Goal: Task Accomplishment & Management: Use online tool/utility

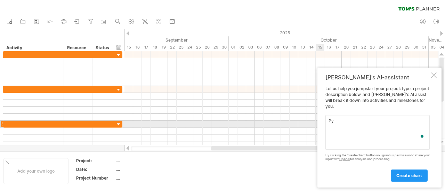
type textarea "Р"
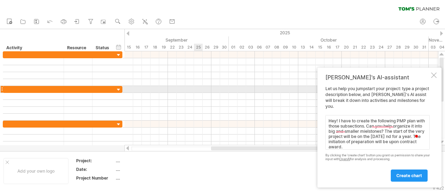
paste textarea "6.1. Loremips 6: Dolo sitametcon adi Elit seddoeiusmo 2.6.6. Tem Incidi utlab e…"
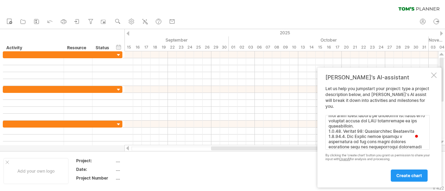
scroll to position [798, 0]
paste textarea "8. Loremips 9.4. Dolo SIT Ametc adipiscinge sed doeiusm Temporinc ut Labo (ET D…"
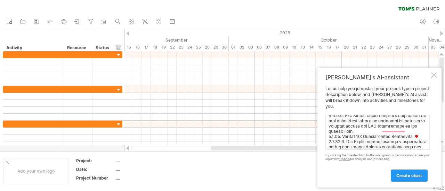
scroll to position [1618, 0]
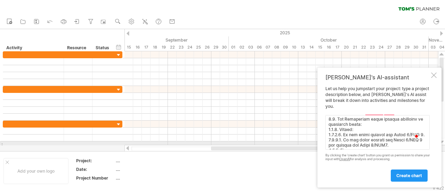
paste textarea "8. Loremipsumd, Sitametcons adi Elitseddoe 5.0. Te inci ut lab Etdoloremag ali …"
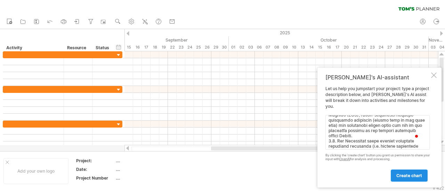
type textarea "Hey! I have to create the following PMP plan with those subsections. Can you he…"
click at [403, 176] on span "create chart" at bounding box center [409, 175] width 26 height 5
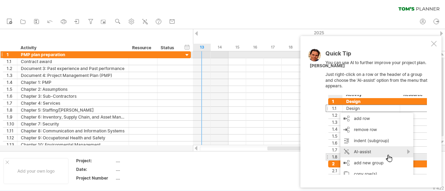
click at [186, 56] on div at bounding box center [187, 55] width 7 height 7
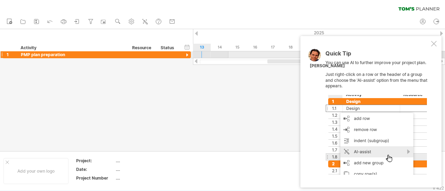
click at [186, 56] on div at bounding box center [187, 55] width 7 height 7
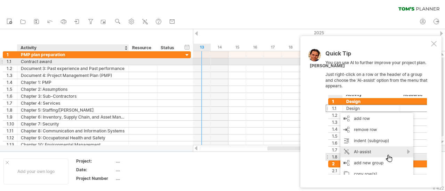
click at [36, 60] on div "Contract award" at bounding box center [73, 61] width 104 height 7
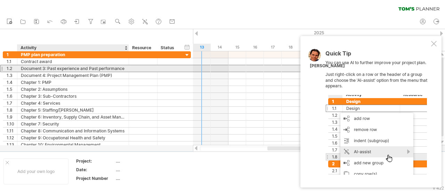
click at [69, 70] on div "Document 3: Past experience and Past performance" at bounding box center [73, 68] width 104 height 7
click at [114, 70] on input "**********" at bounding box center [73, 68] width 104 height 7
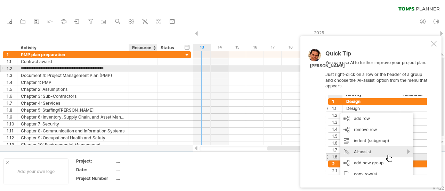
click at [150, 69] on div at bounding box center [142, 68] width 21 height 7
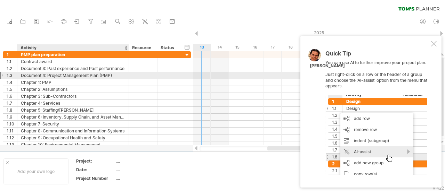
click at [119, 74] on div "Document 4: Project Management Plan (PMP)" at bounding box center [73, 75] width 104 height 7
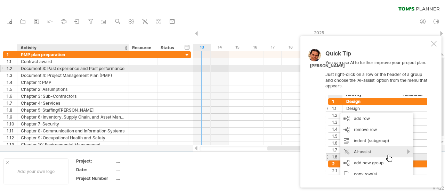
click at [126, 67] on div at bounding box center [127, 68] width 3 height 7
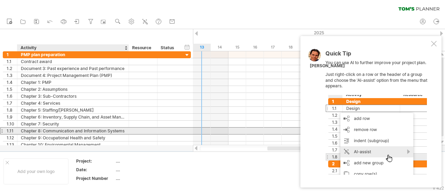
click at [109, 130] on div "Chapter 8: Communication and Information Systems" at bounding box center [73, 131] width 104 height 7
click at [84, 130] on input "**********" at bounding box center [73, 131] width 104 height 7
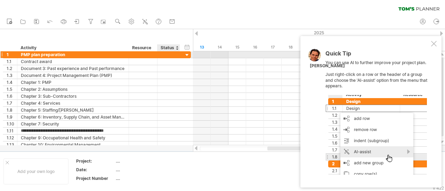
click at [187, 54] on div at bounding box center [187, 55] width 7 height 7
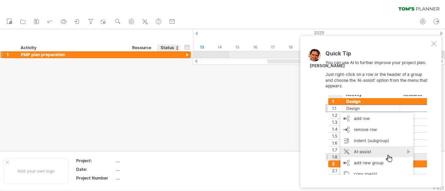
click at [187, 54] on div at bounding box center [187, 55] width 7 height 7
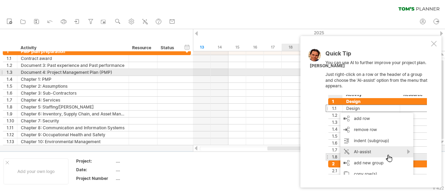
click at [394, 75] on div "Quick Tip You can use AI to further improve your project plan. Just right-click…" at bounding box center [377, 113] width 104 height 124
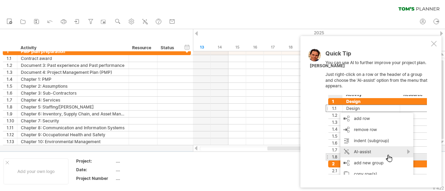
click at [434, 43] on div at bounding box center [434, 44] width 6 height 6
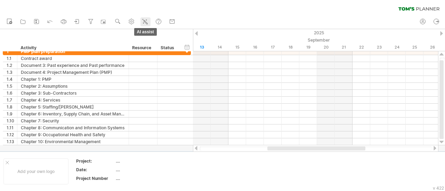
click at [146, 22] on icon at bounding box center [144, 21] width 7 height 7
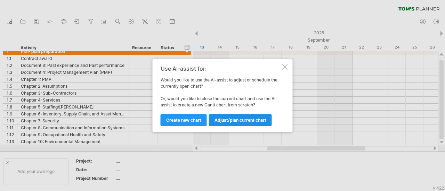
click at [218, 120] on span "Adjust/plan current chart" at bounding box center [240, 120] width 52 height 5
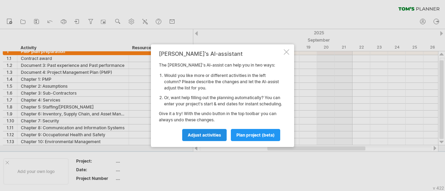
click at [214, 138] on span "Adjust activities" at bounding box center [204, 135] width 33 height 5
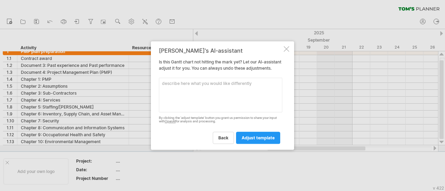
click at [206, 96] on textarea at bounding box center [220, 95] width 123 height 35
paste textarea "Loremip Dolorsitam Cons (ADI) 9.4.1. Elitsed 4: DOE 9.1.3.8. Tem Incidi utlab e…"
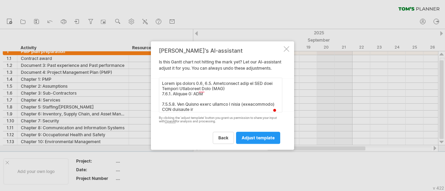
scroll to position [1049, 0]
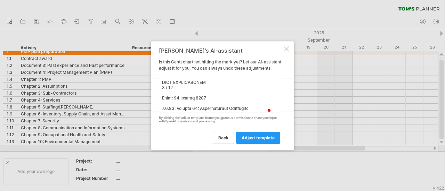
type textarea "Lorem ips dolors 3.1, 5.8. Ametconsect adip el SED doei Tempori Utlaboreet Dolo…"
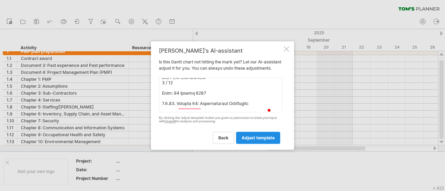
click at [258, 138] on link "adjust template" at bounding box center [258, 138] width 44 height 12
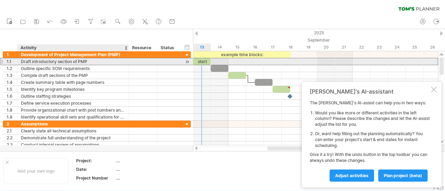
click at [92, 64] on div "Draft introductory section of PMP" at bounding box center [73, 61] width 104 height 7
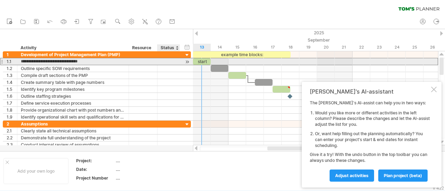
click at [186, 60] on div at bounding box center [187, 61] width 7 height 7
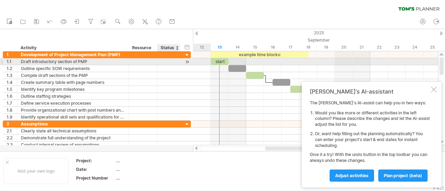
click at [186, 60] on div at bounding box center [187, 61] width 7 height 7
click at [187, 63] on div at bounding box center [187, 61] width 7 height 7
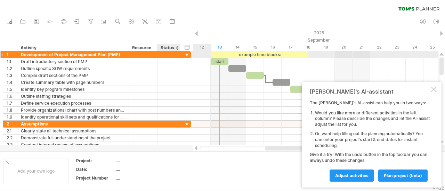
click at [187, 55] on div at bounding box center [187, 55] width 7 height 7
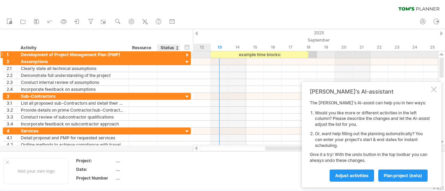
click at [187, 55] on div at bounding box center [187, 55] width 7 height 7
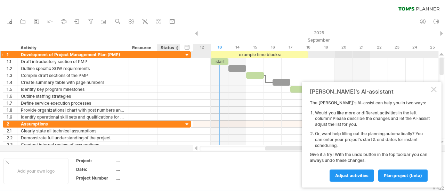
click at [187, 55] on div at bounding box center [187, 55] width 7 height 7
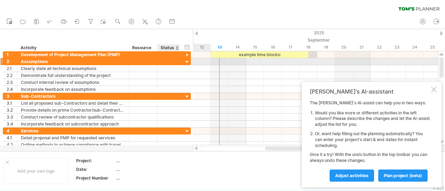
click at [187, 62] on div at bounding box center [187, 62] width 7 height 7
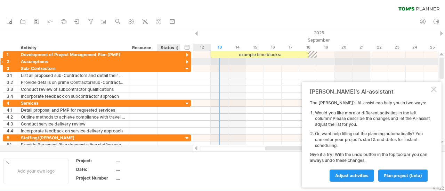
click at [187, 62] on div at bounding box center [187, 62] width 7 height 7
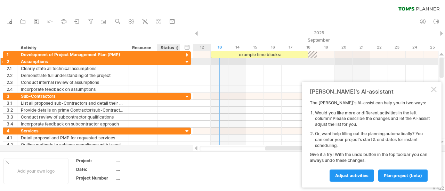
click at [187, 62] on div at bounding box center [187, 62] width 7 height 7
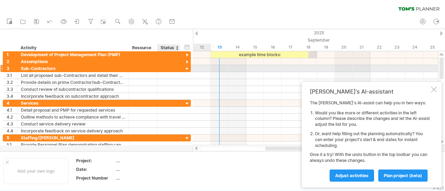
click at [186, 68] on div at bounding box center [187, 69] width 7 height 7
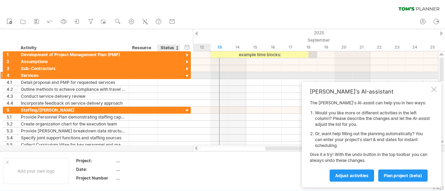
click at [187, 76] on div at bounding box center [187, 76] width 7 height 7
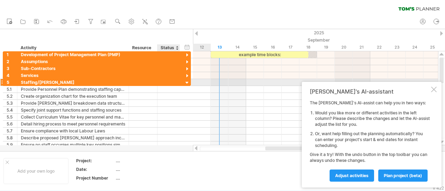
click at [187, 82] on div at bounding box center [187, 83] width 7 height 7
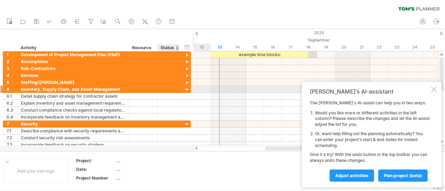
click at [187, 88] on div at bounding box center [187, 90] width 7 height 7
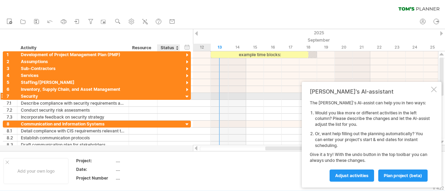
click at [187, 94] on div at bounding box center [187, 97] width 7 height 7
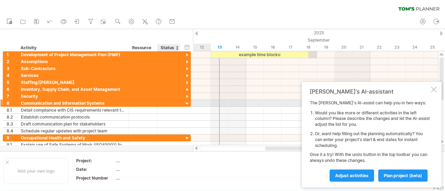
click at [186, 103] on div at bounding box center [187, 104] width 7 height 7
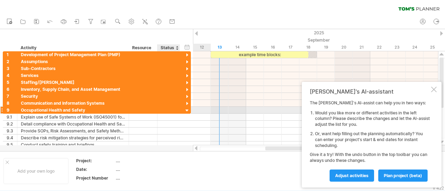
click at [187, 109] on div at bounding box center [187, 111] width 7 height 7
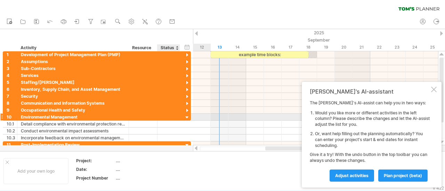
click at [187, 116] on div at bounding box center [187, 118] width 7 height 7
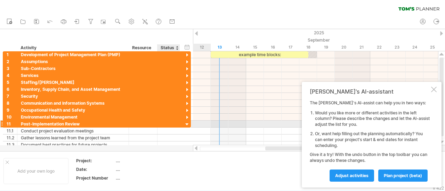
click at [187, 123] on div at bounding box center [187, 125] width 7 height 7
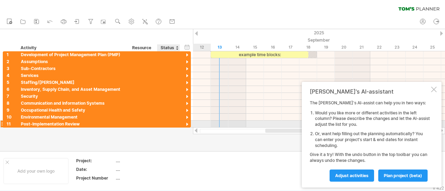
click at [187, 123] on div at bounding box center [187, 125] width 7 height 7
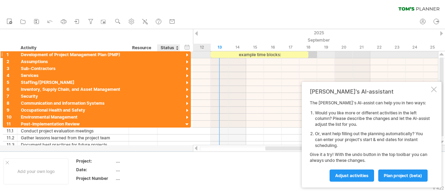
click at [186, 53] on div at bounding box center [187, 55] width 7 height 7
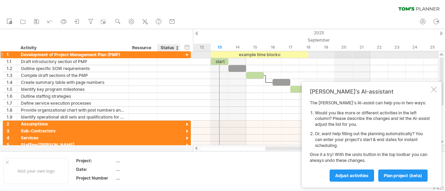
click at [187, 55] on div at bounding box center [187, 55] width 7 height 7
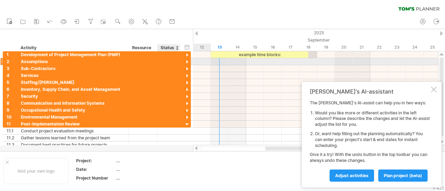
click at [185, 63] on div at bounding box center [187, 62] width 7 height 7
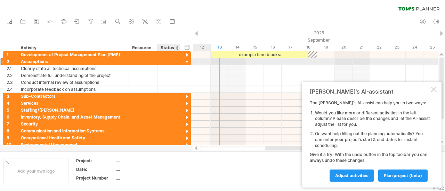
click at [185, 63] on div at bounding box center [187, 62] width 7 height 7
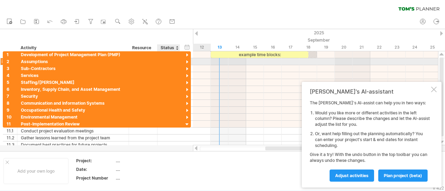
click at [185, 63] on div at bounding box center [187, 62] width 7 height 7
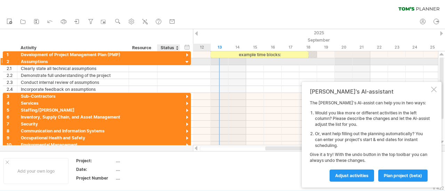
click at [185, 63] on div at bounding box center [187, 62] width 7 height 7
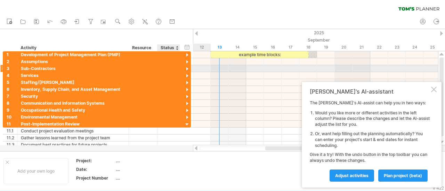
click at [184, 68] on div at bounding box center [187, 69] width 7 height 7
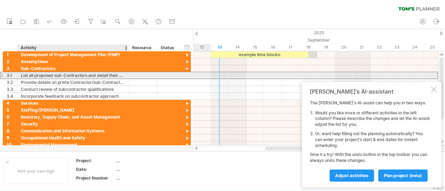
click at [109, 75] on div "List all proposed sub-Contractors and detail their work scope" at bounding box center [73, 75] width 104 height 7
click at [130, 75] on div at bounding box center [143, 75] width 28 height 7
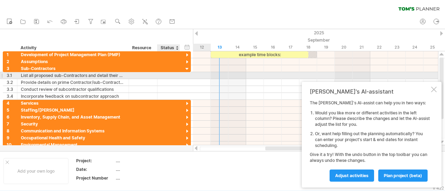
click at [168, 75] on div at bounding box center [168, 75] width 15 height 7
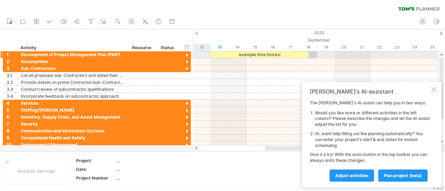
click at [188, 55] on div at bounding box center [187, 55] width 7 height 7
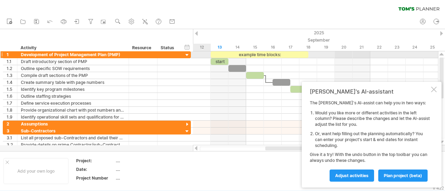
click at [188, 55] on div at bounding box center [187, 55] width 7 height 7
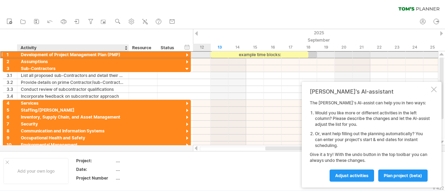
click at [121, 55] on div "Development of Project Management Plan (PMP)" at bounding box center [73, 54] width 104 height 7
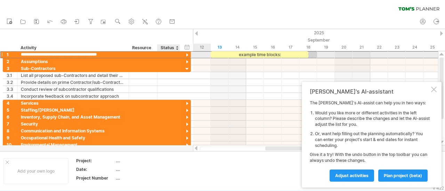
click at [188, 54] on div at bounding box center [187, 55] width 7 height 7
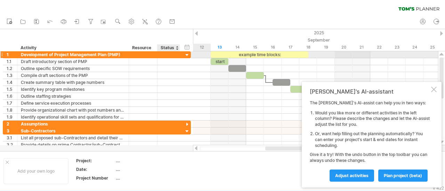
click at [188, 54] on div at bounding box center [187, 55] width 7 height 7
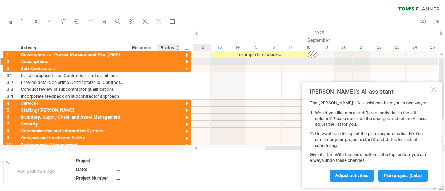
click at [188, 59] on div at bounding box center [187, 62] width 7 height 7
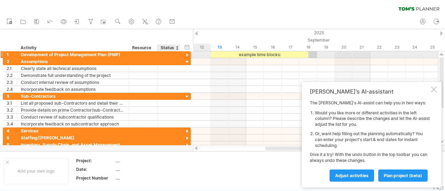
click at [187, 54] on div at bounding box center [187, 55] width 7 height 7
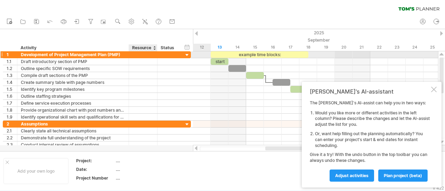
click at [143, 54] on div at bounding box center [142, 54] width 21 height 7
click at [187, 56] on div at bounding box center [187, 55] width 7 height 7
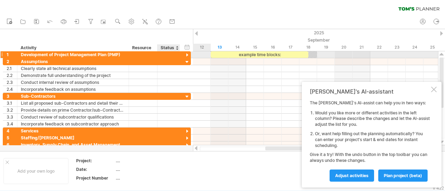
click at [187, 56] on div at bounding box center [187, 55] width 7 height 7
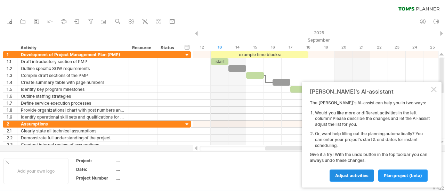
click at [345, 176] on span "Adjust activities" at bounding box center [351, 175] width 33 height 5
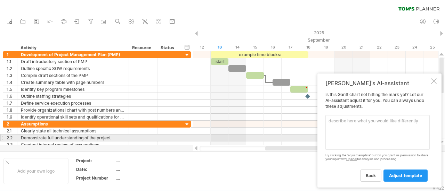
click at [359, 136] on textarea at bounding box center [377, 132] width 104 height 35
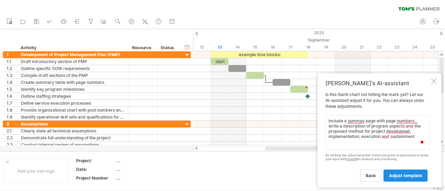
type textarea "include a summay page with page numbers, , write a description of program aspec…"
click at [405, 177] on span "adjust template" at bounding box center [405, 175] width 33 height 5
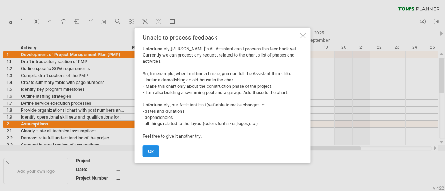
click at [143, 151] on link "ok" at bounding box center [150, 152] width 17 height 12
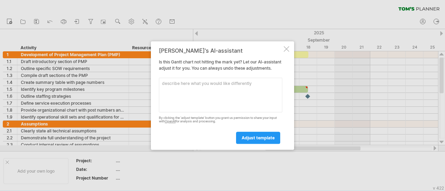
click at [239, 100] on textarea at bounding box center [220, 95] width 123 height 35
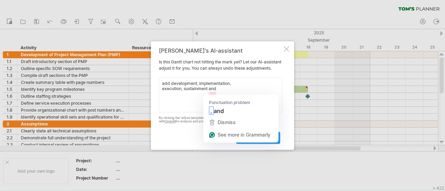
drag, startPoint x: 225, startPoint y: 96, endPoint x: 208, endPoint y: 93, distance: 17.2
click at [208, 93] on textarea "add development, implementation, execution, sustainment and" at bounding box center [220, 95] width 123 height 35
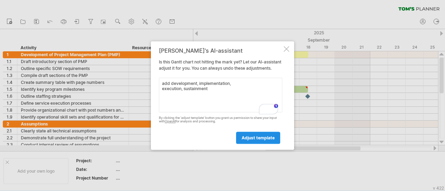
type textarea "add development, implementation, execution, sustainment"
click at [254, 139] on span "adjust template" at bounding box center [258, 138] width 33 height 5
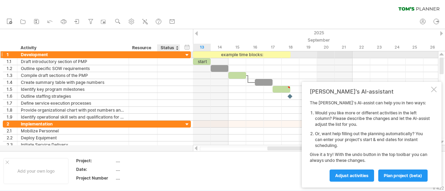
click at [184, 56] on div at bounding box center [187, 55] width 7 height 7
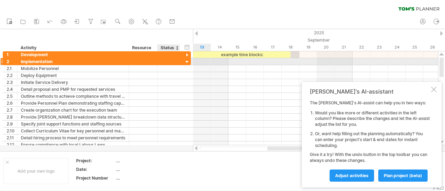
click at [184, 62] on div at bounding box center [187, 62] width 7 height 7
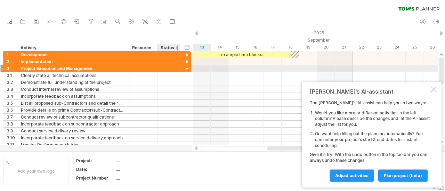
click at [183, 68] on div "**********" at bounding box center [97, 68] width 188 height 7
click at [187, 68] on div at bounding box center [187, 69] width 7 height 7
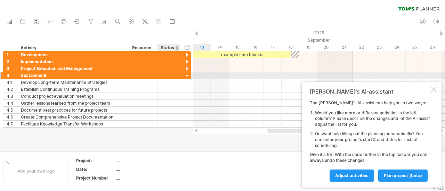
click at [186, 75] on div at bounding box center [187, 76] width 7 height 7
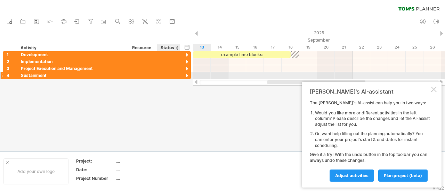
click at [186, 75] on div at bounding box center [187, 76] width 7 height 7
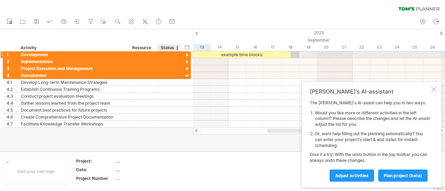
click at [186, 55] on div at bounding box center [187, 55] width 7 height 7
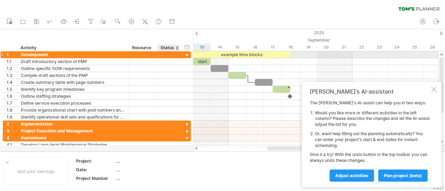
click at [186, 56] on div at bounding box center [187, 55] width 7 height 7
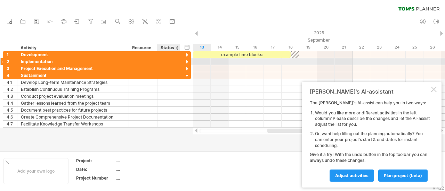
click at [186, 63] on div at bounding box center [187, 62] width 7 height 7
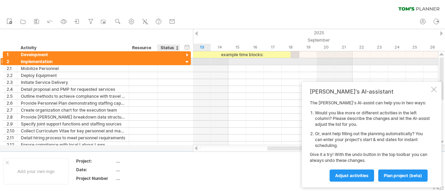
click at [186, 63] on div at bounding box center [187, 62] width 7 height 7
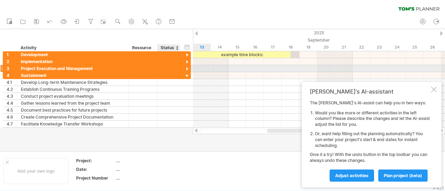
click at [186, 68] on div at bounding box center [187, 69] width 7 height 7
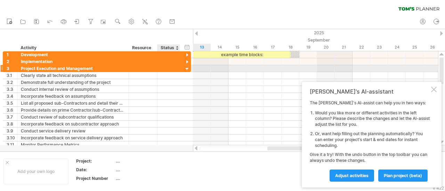
click at [186, 68] on div at bounding box center [187, 69] width 7 height 7
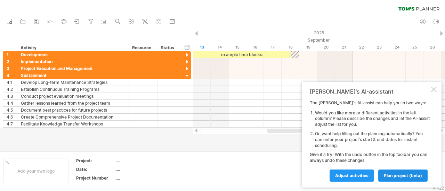
click at [413, 176] on span "plan project (beta)" at bounding box center [403, 175] width 38 height 5
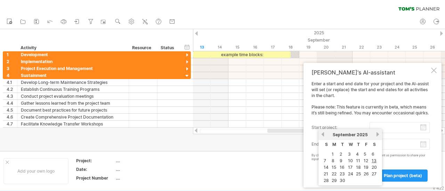
click at [391, 128] on input "start project:" at bounding box center [399, 127] width 60 height 11
click at [376, 133] on link "next" at bounding box center [377, 134] width 5 height 5
click at [372, 153] on link "1" at bounding box center [372, 154] width 3 height 7
type input "********"
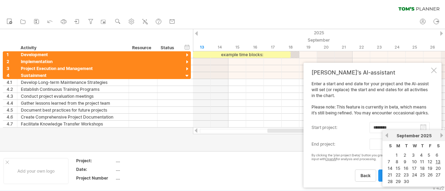
click at [423, 145] on body "progress(100%) Trying to reach [DOMAIN_NAME] Connected again... 0% clear filter…" at bounding box center [222, 96] width 445 height 193
click at [440, 134] on link "next" at bounding box center [441, 135] width 5 height 5
click at [392, 186] on link "30" at bounding box center [390, 188] width 7 height 7
type input "********"
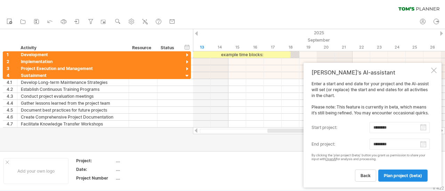
click at [399, 176] on span "plan project (beta)" at bounding box center [403, 175] width 38 height 5
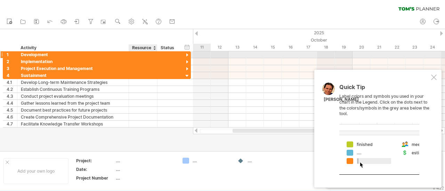
click at [149, 55] on div at bounding box center [142, 54] width 21 height 7
click at [163, 55] on div at bounding box center [168, 54] width 15 height 7
click at [198, 56] on div at bounding box center [319, 54] width 252 height 7
click at [226, 56] on div at bounding box center [319, 54] width 252 height 7
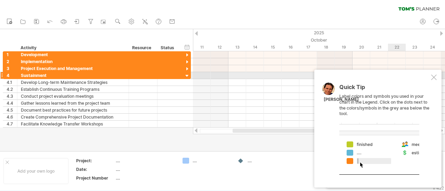
click at [434, 79] on div at bounding box center [434, 78] width 6 height 6
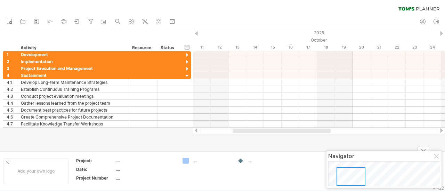
click at [194, 162] on div "...." at bounding box center [212, 161] width 38 height 6
click at [186, 160] on div "Trying to reach [DOMAIN_NAME] Connected again... 0% clear filter new 1" at bounding box center [222, 95] width 445 height 191
click at [195, 160] on div at bounding box center [212, 161] width 38 height 6
click at [250, 163] on div "...." at bounding box center [266, 161] width 38 height 6
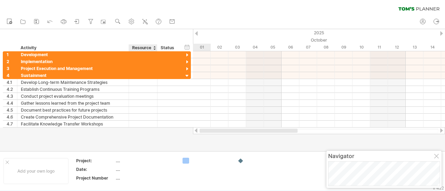
drag, startPoint x: 261, startPoint y: 131, endPoint x: 147, endPoint y: 131, distance: 114.7
click at [147, 131] on div "Trying to reach [DOMAIN_NAME] Connected again... 0% clear filter new 1" at bounding box center [222, 95] width 445 height 191
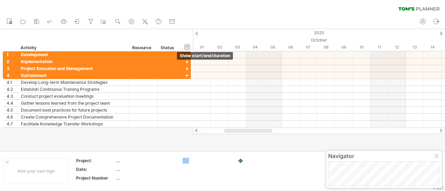
click at [187, 47] on div "hide start/end/duration show start/end/duration" at bounding box center [187, 46] width 7 height 7
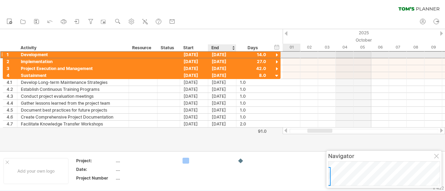
click at [215, 53] on div "[DATE]" at bounding box center [222, 54] width 28 height 7
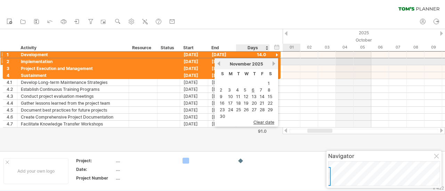
click at [273, 63] on link "next" at bounding box center [273, 63] width 5 height 5
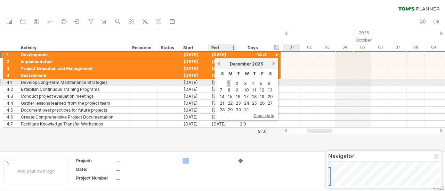
click at [228, 83] on link "1" at bounding box center [228, 83] width 3 height 7
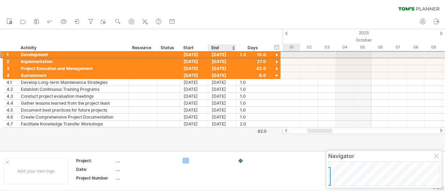
click at [216, 55] on div "[DATE]" at bounding box center [222, 54] width 28 height 7
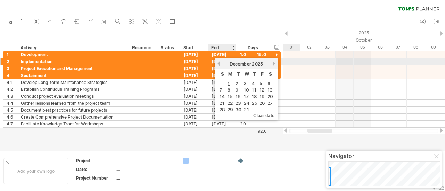
click at [219, 63] on link "previous" at bounding box center [218, 63] width 5 height 5
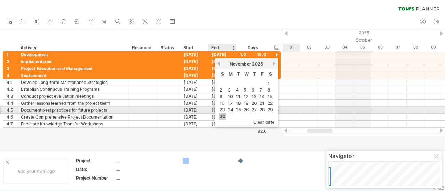
click at [224, 114] on link "30" at bounding box center [222, 116] width 7 height 7
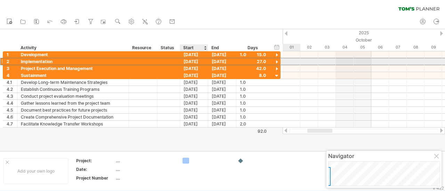
click at [190, 60] on div "[DATE]" at bounding box center [194, 61] width 28 height 7
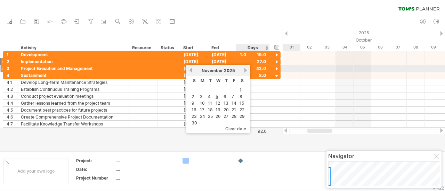
click at [245, 70] on link "next" at bounding box center [245, 70] width 5 height 5
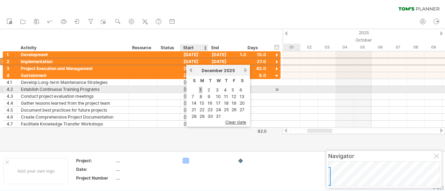
click at [200, 88] on link "1" at bounding box center [200, 90] width 3 height 7
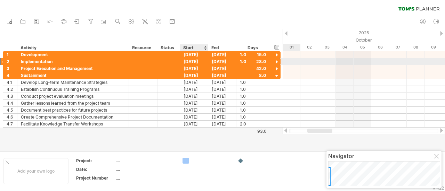
click at [191, 59] on div "[DATE]" at bounding box center [194, 61] width 28 height 7
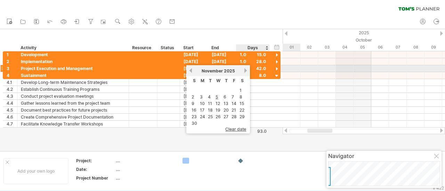
click at [244, 69] on link "next" at bounding box center [245, 70] width 5 height 5
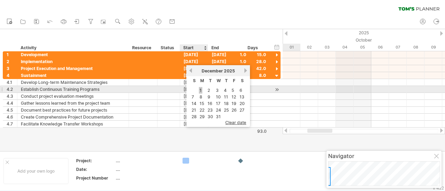
click at [199, 88] on link "1" at bounding box center [200, 90] width 3 height 7
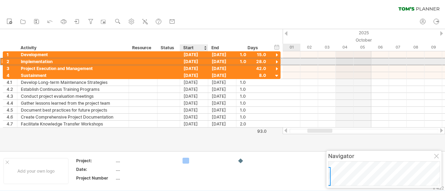
click at [194, 60] on div "[DATE]" at bounding box center [194, 61] width 28 height 7
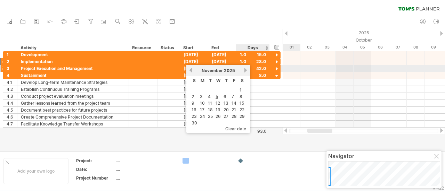
click at [245, 71] on link "next" at bounding box center [245, 70] width 5 height 5
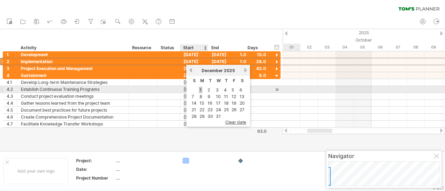
click at [201, 90] on link "1" at bounding box center [200, 90] width 3 height 7
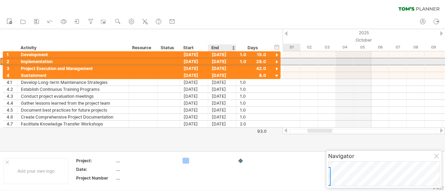
click at [218, 60] on div "[DATE]" at bounding box center [222, 61] width 28 height 7
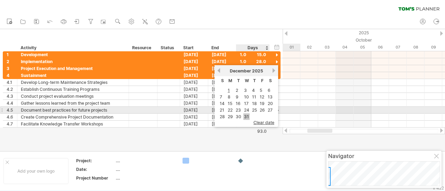
click at [244, 114] on link "31" at bounding box center [246, 117] width 6 height 7
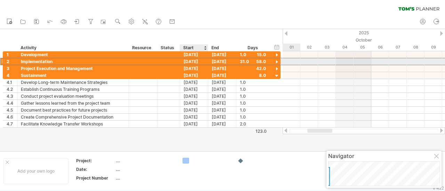
click at [191, 62] on div "[DATE]" at bounding box center [194, 61] width 28 height 7
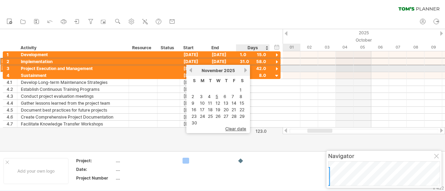
click at [246, 71] on link "next" at bounding box center [245, 70] width 5 height 5
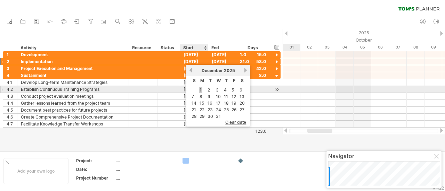
click at [200, 89] on link "1" at bounding box center [200, 90] width 3 height 7
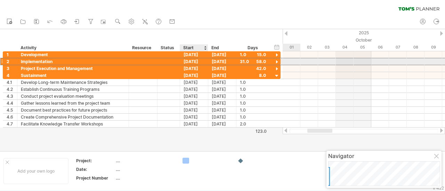
click at [193, 62] on div "[DATE]" at bounding box center [194, 61] width 28 height 7
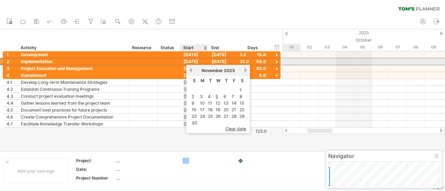
click at [193, 62] on div "[DATE]" at bounding box center [194, 61] width 28 height 7
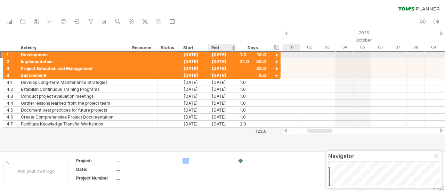
click at [216, 53] on div "[DATE]" at bounding box center [222, 54] width 28 height 7
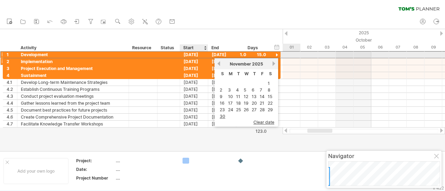
click at [197, 60] on div "[DATE]" at bounding box center [194, 61] width 28 height 7
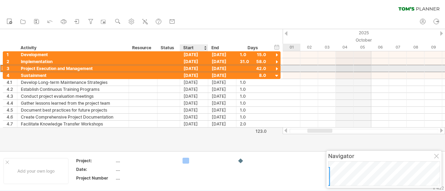
click at [185, 69] on div "[DATE]" at bounding box center [194, 68] width 28 height 7
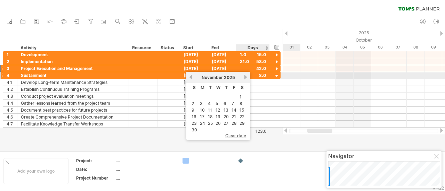
click at [245, 77] on link "next" at bounding box center [245, 77] width 5 height 5
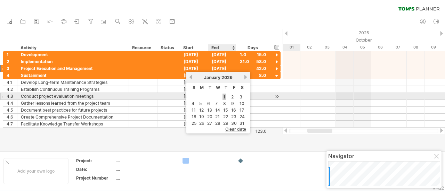
click at [223, 96] on link "1" at bounding box center [223, 97] width 3 height 7
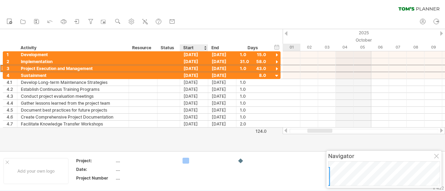
click at [189, 47] on div "Start" at bounding box center [193, 47] width 21 height 7
click at [189, 68] on div "[DATE]" at bounding box center [194, 68] width 28 height 7
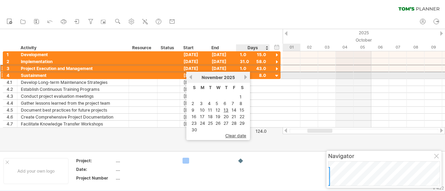
click at [247, 76] on link "next" at bounding box center [245, 77] width 5 height 5
click at [245, 76] on link "next" at bounding box center [245, 77] width 5 height 5
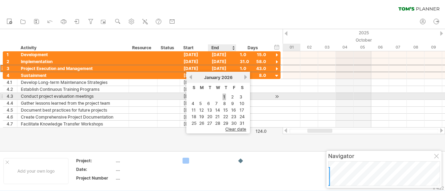
click at [224, 96] on link "1" at bounding box center [223, 97] width 3 height 7
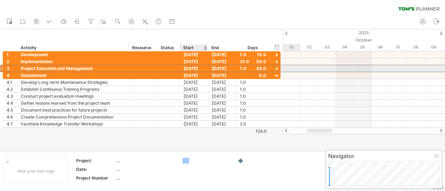
click at [196, 66] on div "[DATE]" at bounding box center [194, 68] width 28 height 7
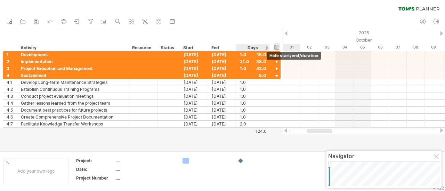
click at [277, 47] on div "hide start/end/duration show start/end/duration" at bounding box center [276, 46] width 7 height 7
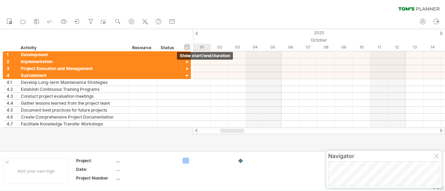
click at [188, 46] on div "hide start/end/duration show start/end/duration" at bounding box center [187, 46] width 7 height 7
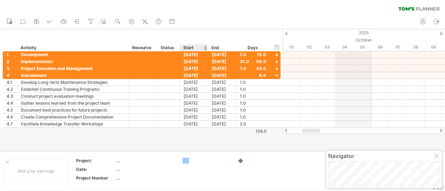
click at [186, 46] on div "Start" at bounding box center [193, 47] width 21 height 7
click at [205, 47] on div at bounding box center [205, 47] width 3 height 7
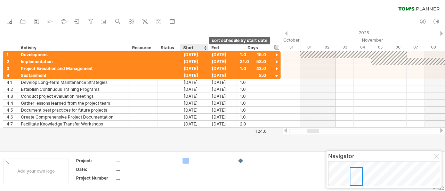
click at [205, 50] on div at bounding box center [205, 47] width 3 height 7
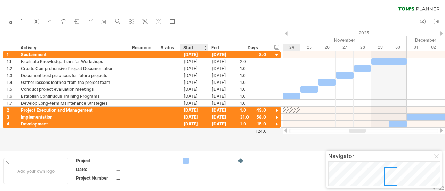
click at [204, 47] on div at bounding box center [205, 47] width 3 height 7
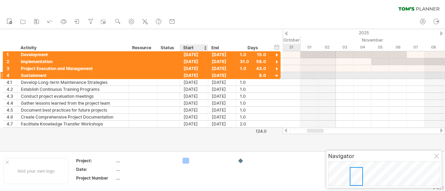
click at [186, 73] on div "[DATE]" at bounding box center [194, 75] width 28 height 7
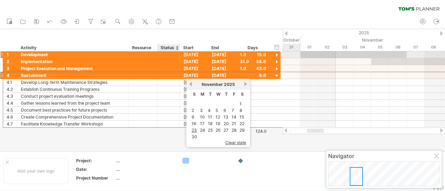
click at [183, 55] on div "[DATE]" at bounding box center [194, 54] width 28 height 7
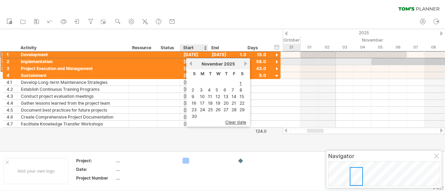
click at [183, 67] on div "[DATE]" at bounding box center [194, 68] width 28 height 7
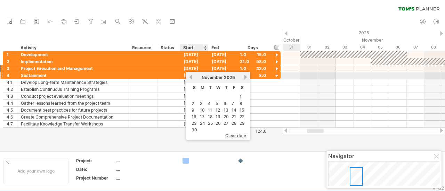
click at [185, 76] on div "[DATE]" at bounding box center [194, 75] width 28 height 7
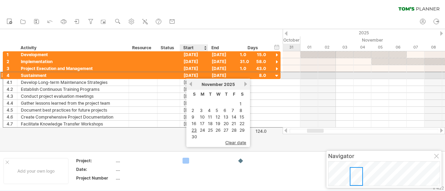
click at [210, 74] on div "[DATE]" at bounding box center [222, 75] width 28 height 7
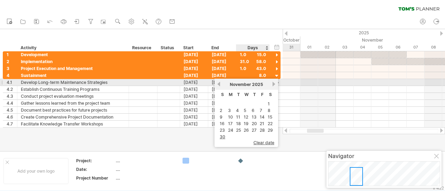
click at [272, 85] on link "next" at bounding box center [273, 84] width 5 height 5
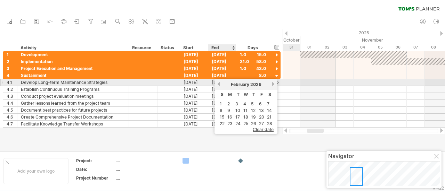
click at [218, 83] on link "previous" at bounding box center [218, 84] width 5 height 5
click at [240, 83] on span "January" at bounding box center [240, 84] width 16 height 5
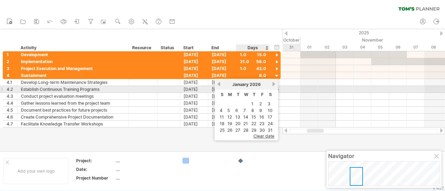
click at [256, 87] on span "2026" at bounding box center [255, 84] width 11 height 5
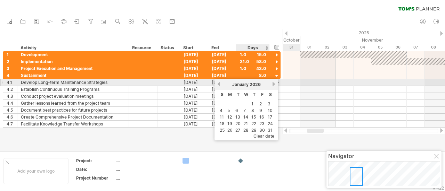
click at [273, 83] on link "next" at bounding box center [273, 84] width 5 height 5
click at [273, 83] on link "next" at bounding box center [272, 84] width 5 height 5
click at [273, 83] on link "next" at bounding box center [273, 84] width 5 height 5
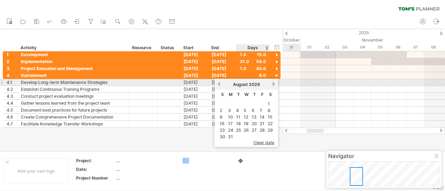
click at [273, 83] on link "next" at bounding box center [273, 84] width 5 height 5
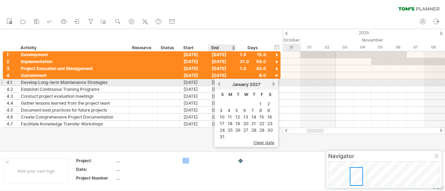
click at [217, 83] on link "previous" at bounding box center [218, 84] width 5 height 5
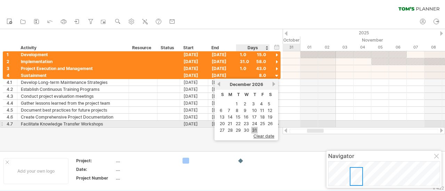
click at [255, 127] on link "31" at bounding box center [254, 130] width 6 height 7
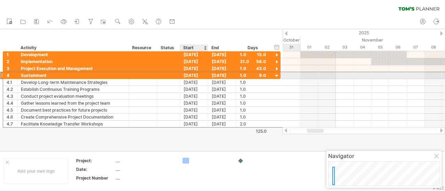
click at [192, 76] on div "[DATE]" at bounding box center [194, 75] width 28 height 7
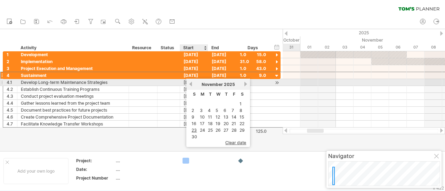
click at [190, 83] on link "previous" at bounding box center [190, 84] width 5 height 5
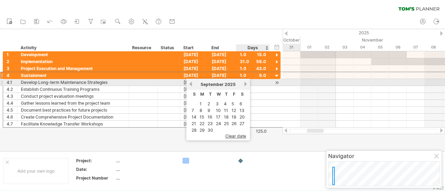
click at [243, 83] on link "next" at bounding box center [245, 84] width 5 height 5
click at [245, 84] on link "next" at bounding box center [245, 84] width 5 height 5
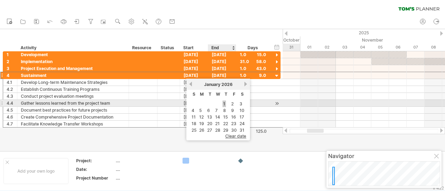
click at [225, 103] on link "1" at bounding box center [223, 104] width 3 height 7
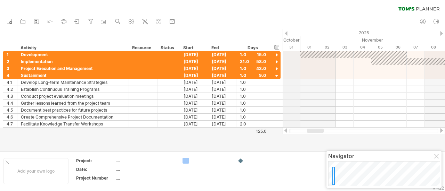
click at [441, 34] on div at bounding box center [441, 33] width 3 height 5
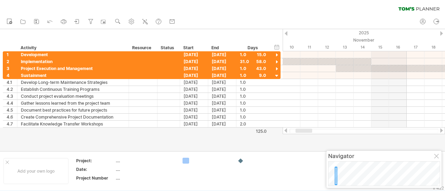
click at [441, 34] on div at bounding box center [441, 33] width 3 height 5
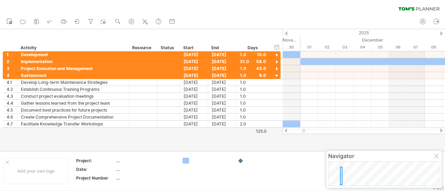
click at [441, 34] on div at bounding box center [441, 33] width 3 height 5
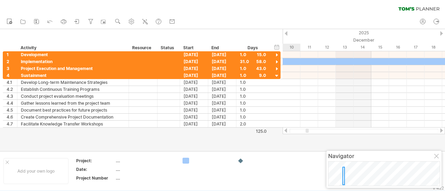
click at [441, 34] on div at bounding box center [441, 33] width 3 height 5
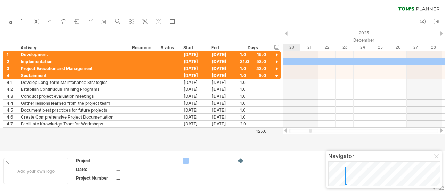
click at [441, 34] on div at bounding box center [441, 33] width 3 height 5
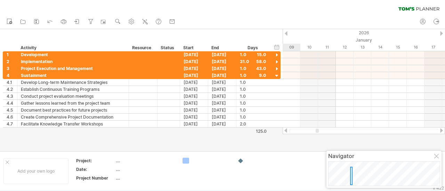
click at [441, 34] on div at bounding box center [441, 33] width 3 height 5
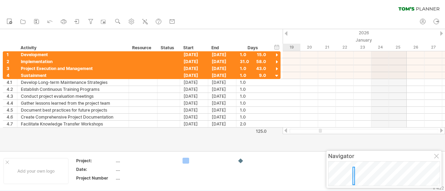
click at [441, 34] on div at bounding box center [441, 33] width 3 height 5
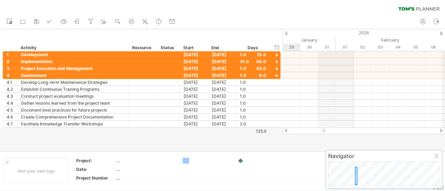
click at [441, 34] on div at bounding box center [441, 33] width 3 height 5
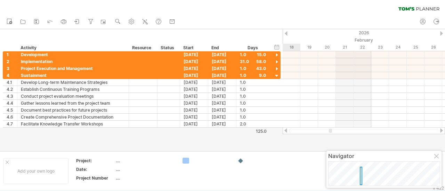
click at [441, 34] on div at bounding box center [441, 33] width 3 height 5
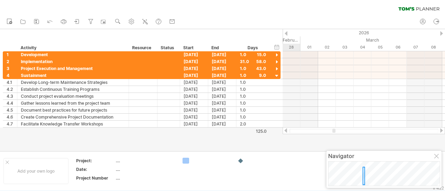
click at [441, 34] on div at bounding box center [441, 33] width 3 height 5
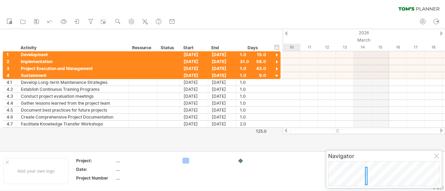
click at [441, 34] on div at bounding box center [441, 33] width 3 height 5
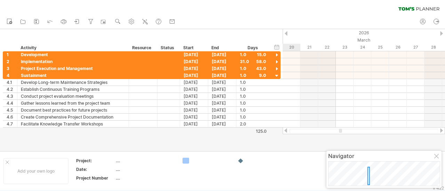
click at [441, 34] on div at bounding box center [441, 33] width 3 height 5
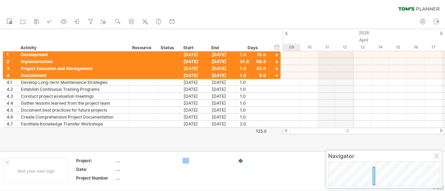
click at [441, 34] on div at bounding box center [441, 33] width 3 height 5
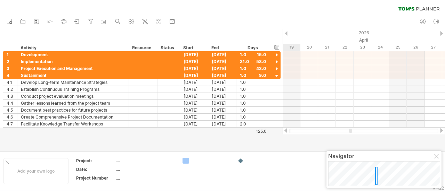
click at [441, 34] on div at bounding box center [441, 33] width 3 height 5
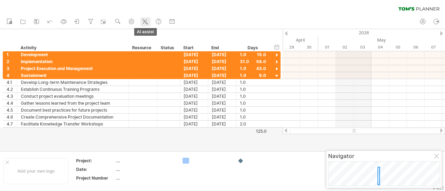
click at [147, 21] on icon at bounding box center [144, 21] width 7 height 7
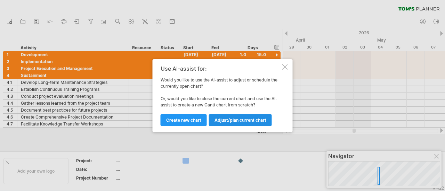
click at [224, 120] on span "Adjust/plan current chart" at bounding box center [240, 120] width 52 height 5
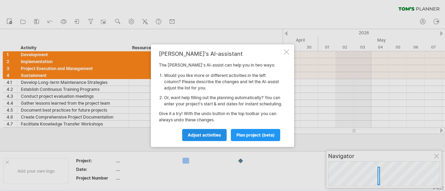
click at [211, 138] on span "Adjust activities" at bounding box center [204, 135] width 33 height 5
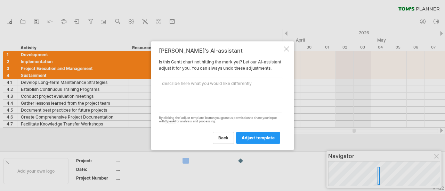
click at [218, 99] on textarea at bounding box center [220, 95] width 123 height 35
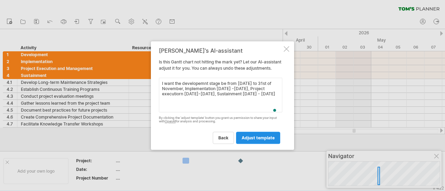
type textarea "I want the developemnt stage be from [DATE] to 31st of November, Implementation…"
click at [248, 144] on link "adjust template" at bounding box center [258, 138] width 44 height 12
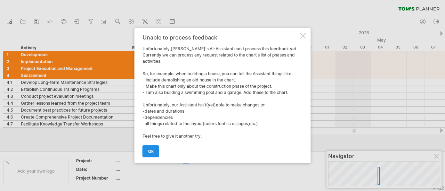
click at [152, 150] on span "ok" at bounding box center [151, 151] width 6 height 5
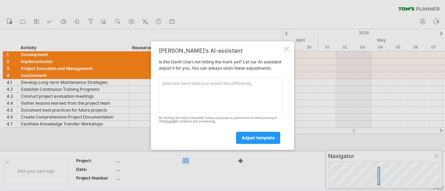
click at [285, 46] on div at bounding box center [287, 49] width 6 height 6
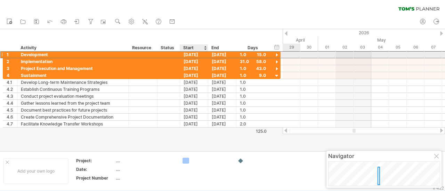
click at [197, 53] on div "[DATE]" at bounding box center [194, 54] width 28 height 7
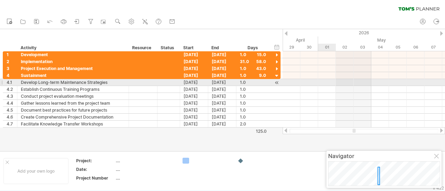
click at [321, 86] on div at bounding box center [364, 89] width 162 height 7
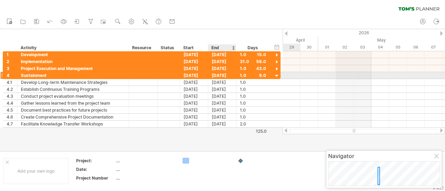
click at [222, 75] on div "[DATE]" at bounding box center [222, 75] width 28 height 7
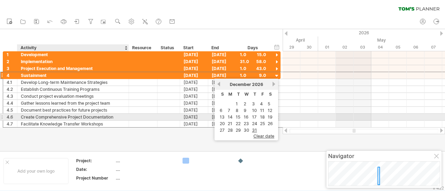
click at [117, 114] on div "Create Comprehensive Project Documentation" at bounding box center [73, 117] width 104 height 7
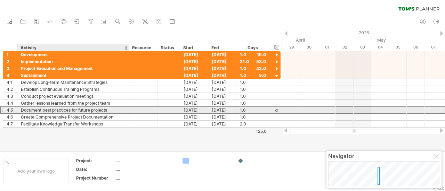
click at [83, 109] on div "Document best practices for future projects" at bounding box center [73, 110] width 104 height 7
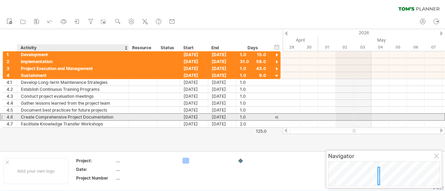
click at [83, 115] on div "Create Comprehensive Project Documentation" at bounding box center [73, 117] width 104 height 7
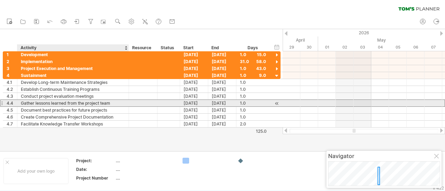
click at [79, 102] on div "Gather lessons learned from the project team" at bounding box center [73, 103] width 104 height 7
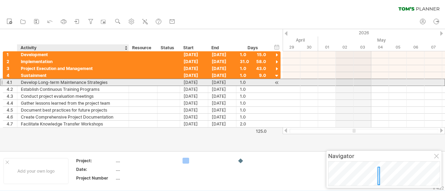
click at [77, 83] on div "Develop Long-term Maintenance Strategies" at bounding box center [73, 82] width 104 height 7
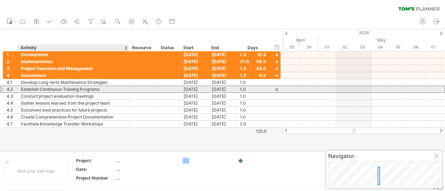
click at [77, 88] on div "Establish Continuous Training Programs" at bounding box center [73, 89] width 104 height 7
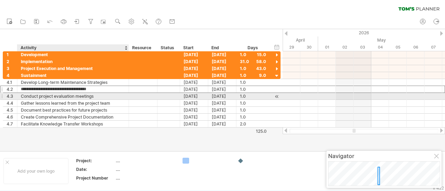
click at [77, 97] on div "Conduct project evaluation meetings" at bounding box center [73, 96] width 104 height 7
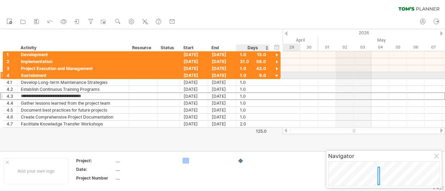
click at [277, 75] on div at bounding box center [276, 76] width 7 height 7
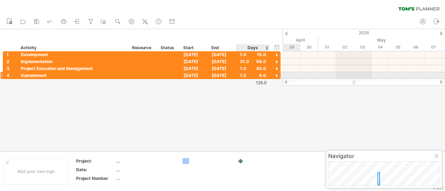
click at [277, 75] on div at bounding box center [276, 76] width 7 height 7
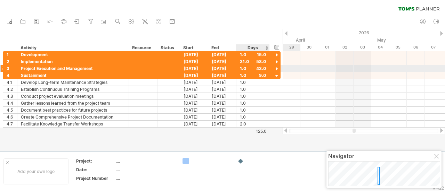
click at [277, 68] on div at bounding box center [276, 69] width 7 height 7
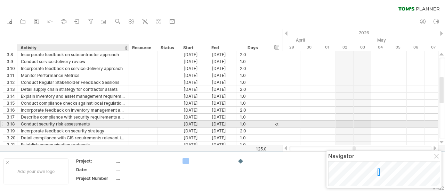
click at [59, 123] on div "Conduct security risk assessments" at bounding box center [73, 124] width 104 height 7
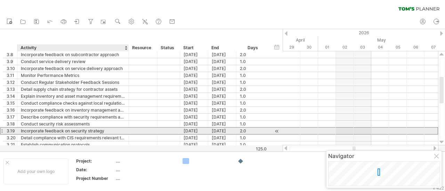
click at [59, 130] on div "Incorporate feedback on security strategy" at bounding box center [73, 131] width 104 height 7
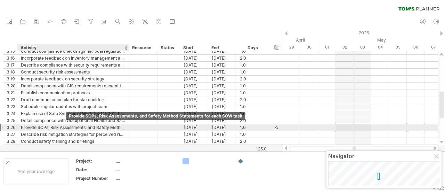
click at [66, 128] on div "Provide SOPs, Risk Assessments, and Safety Method Statements for each SOW task" at bounding box center [73, 127] width 104 height 7
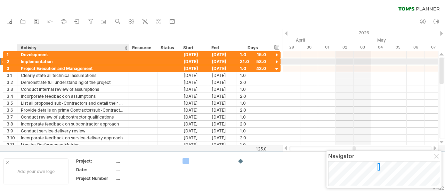
click at [66, 61] on div "Implementation" at bounding box center [73, 61] width 104 height 7
click at [276, 62] on div at bounding box center [276, 62] width 7 height 7
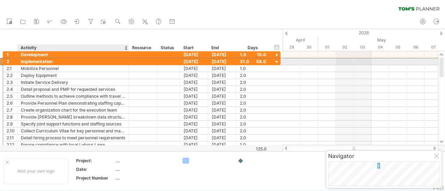
click at [55, 63] on div "Implementation" at bounding box center [73, 61] width 104 height 7
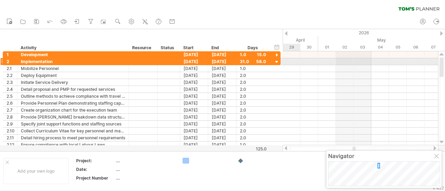
click at [275, 62] on div at bounding box center [276, 62] width 7 height 7
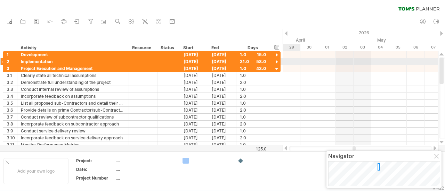
click at [275, 62] on div at bounding box center [276, 62] width 7 height 7
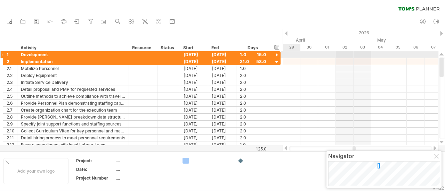
click at [276, 55] on div at bounding box center [276, 55] width 7 height 7
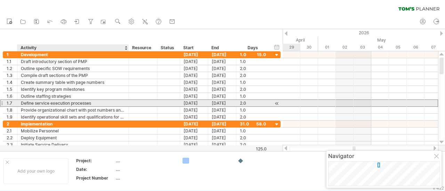
click at [72, 104] on div "Define service execution processes" at bounding box center [73, 103] width 104 height 7
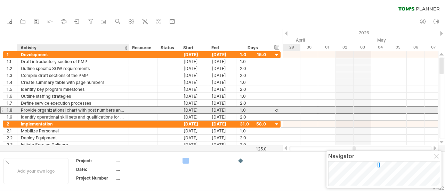
click at [71, 109] on div "Provide organizational chart with post numbers and position descriptions" at bounding box center [73, 110] width 104 height 7
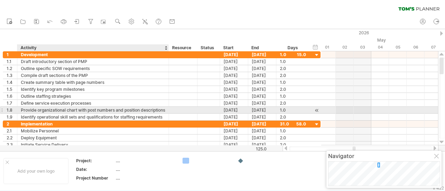
drag, startPoint x: 128, startPoint y: 108, endPoint x: 177, endPoint y: 108, distance: 49.0
click at [170, 108] on div at bounding box center [167, 110] width 3 height 7
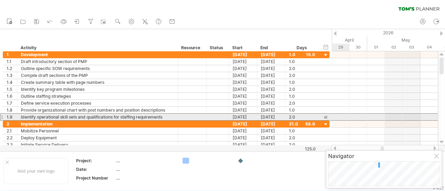
click at [100, 117] on div "Identify operational skill sets and qualifications for staffing requirements" at bounding box center [97, 117] width 153 height 7
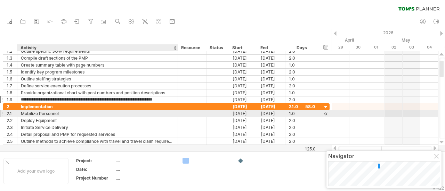
click at [68, 114] on div "Mobilize Personnel" at bounding box center [97, 114] width 153 height 7
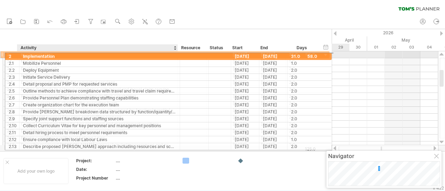
drag, startPoint x: 20, startPoint y: 53, endPoint x: 44, endPoint y: 57, distance: 24.7
click at [44, 57] on div "**********" at bounding box center [97, 54] width 161 height 7
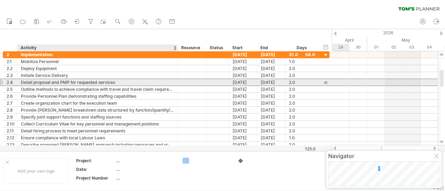
click at [46, 82] on div "Detail proposal and PMP for requested services" at bounding box center [97, 82] width 153 height 7
click at [86, 83] on input "**********" at bounding box center [97, 82] width 153 height 7
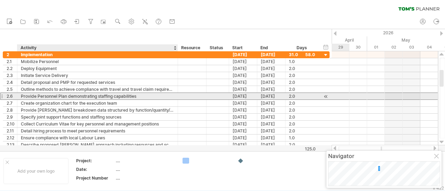
click at [143, 94] on div "Provide Personnel Plan demonstrating staffing capabilities" at bounding box center [97, 96] width 153 height 7
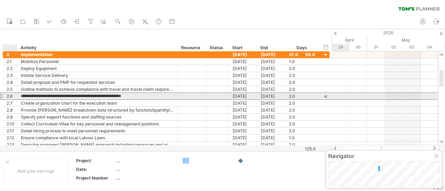
drag, startPoint x: 143, startPoint y: 94, endPoint x: 21, endPoint y: 94, distance: 122.0
click at [21, 94] on input "**********" at bounding box center [97, 96] width 153 height 7
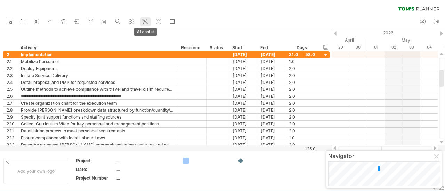
click at [148, 22] on icon at bounding box center [144, 21] width 7 height 7
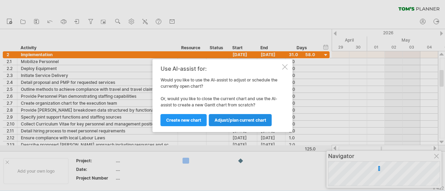
click at [225, 119] on span "Adjust/plan current chart" at bounding box center [240, 120] width 52 height 5
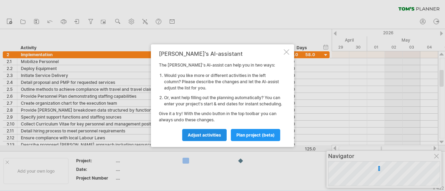
click at [202, 137] on span "Adjust activities" at bounding box center [204, 135] width 33 height 5
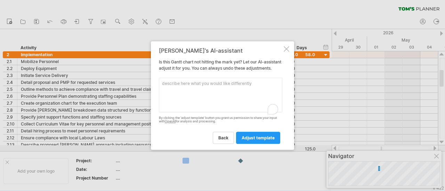
click at [231, 104] on textarea "To enrich screen reader interactions, please activate Accessibility in Grammarl…" at bounding box center [220, 95] width 123 height 35
paste textarea "Provide Personnel Plan demonstrating staffing capabilities"
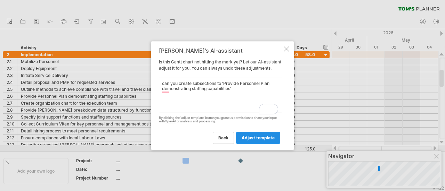
type textarea "can you create subsections to 'Provide Personnel Plan demonstrating staffing ca…"
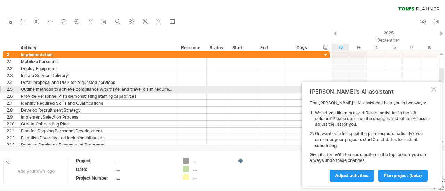
click at [431, 91] on div "[PERSON_NAME]'s AI-assistant The [PERSON_NAME]'s AI-assist can help you in two …" at bounding box center [372, 135] width 140 height 106
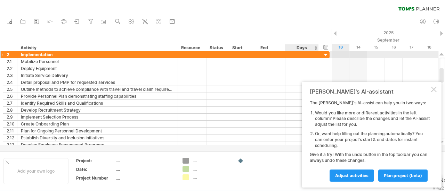
click at [326, 55] on div at bounding box center [325, 55] width 7 height 7
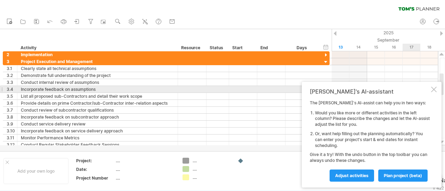
click at [434, 91] on div at bounding box center [434, 90] width 6 height 6
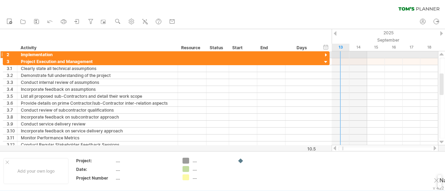
click at [325, 53] on div at bounding box center [325, 55] width 7 height 7
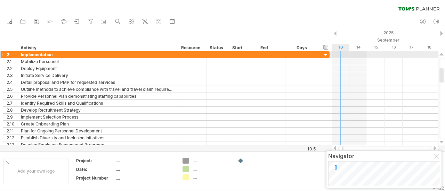
click at [325, 53] on div at bounding box center [325, 55] width 7 height 7
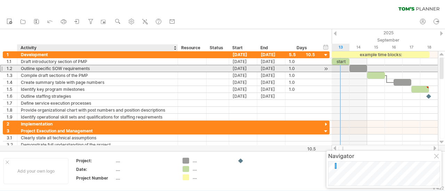
click at [92, 68] on div "Outline specific SOW requirements" at bounding box center [97, 68] width 153 height 7
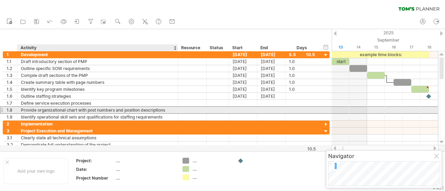
drag, startPoint x: 20, startPoint y: 109, endPoint x: 35, endPoint y: 109, distance: 15.3
click at [35, 109] on div "**********" at bounding box center [97, 110] width 161 height 7
